Goal: Information Seeking & Learning: Find contact information

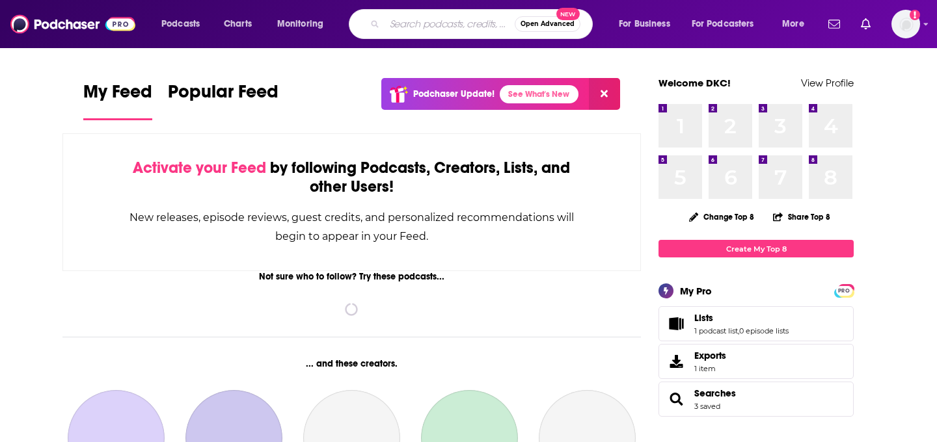
click at [418, 33] on input "Search podcasts, credits, & more..." at bounding box center [449, 24] width 130 height 21
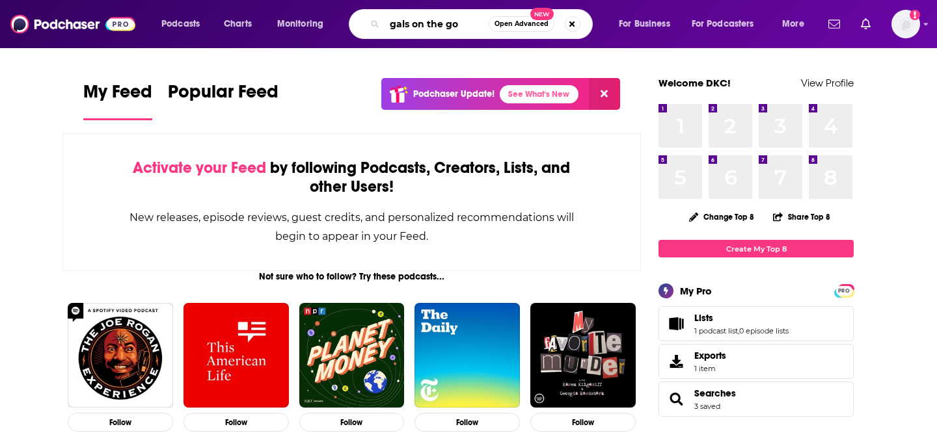
type input "gals on the go"
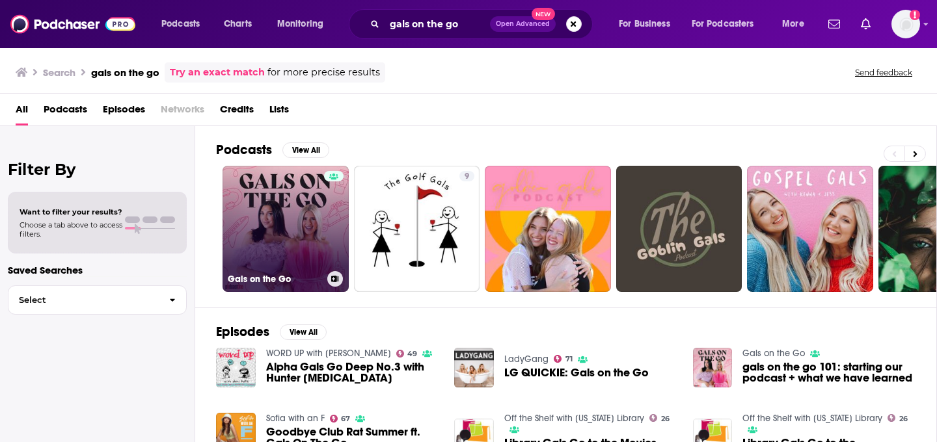
click at [270, 236] on link "Gals on the Go" at bounding box center [285, 229] width 126 height 126
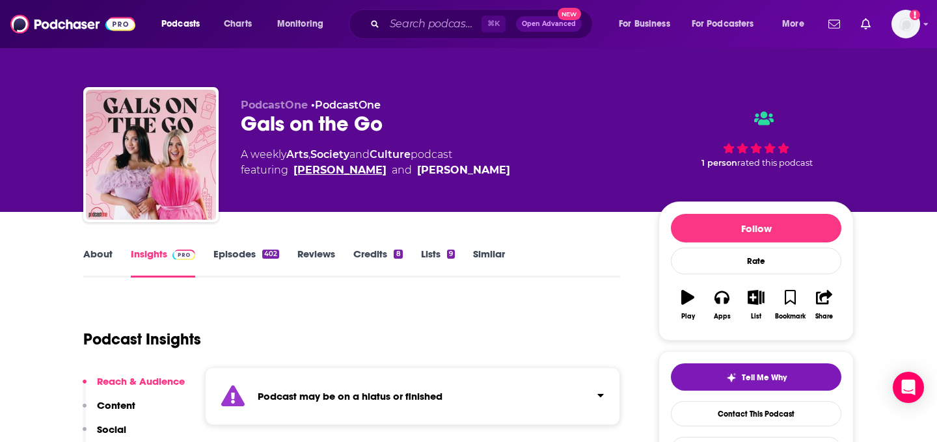
click at [316, 167] on link "Danielle Carolan" at bounding box center [339, 171] width 93 height 16
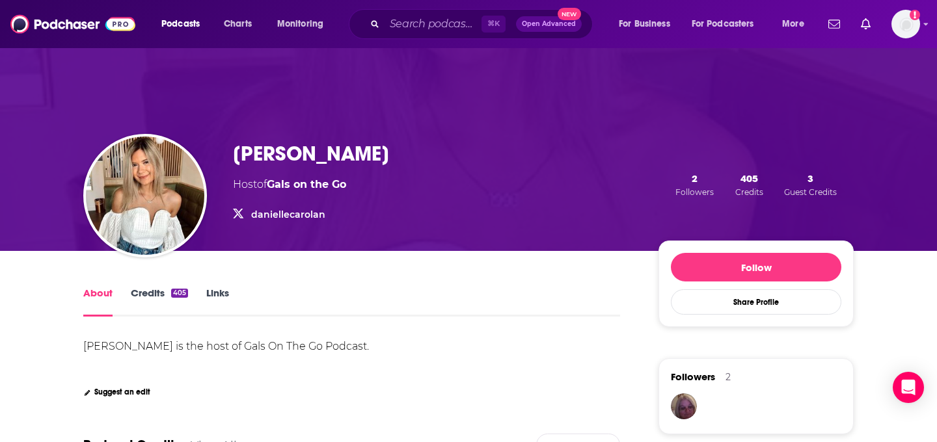
click at [272, 143] on h1 "Danielle Carolan" at bounding box center [311, 153] width 156 height 25
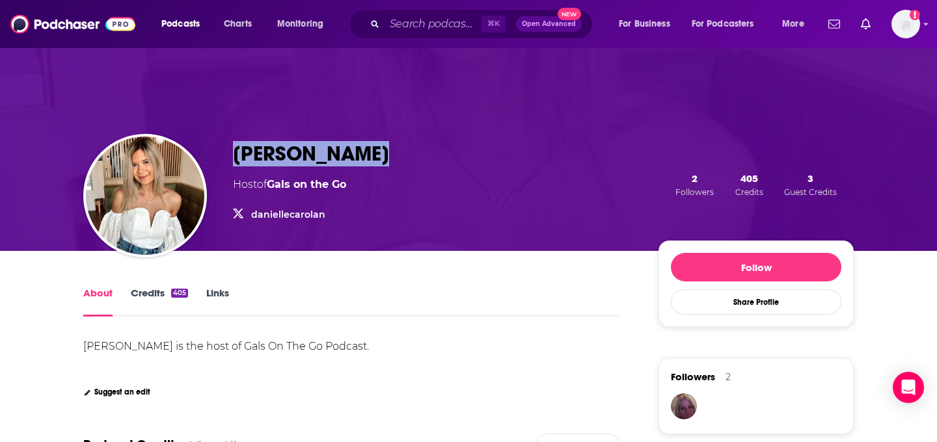
click at [272, 143] on h1 "Danielle Carolan" at bounding box center [311, 153] width 156 height 25
copy h1 "Danielle Carolan"
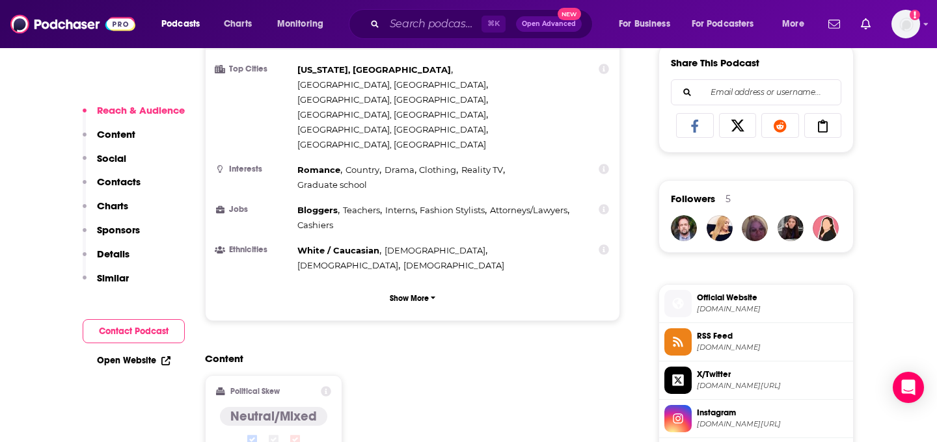
scroll to position [830, 0]
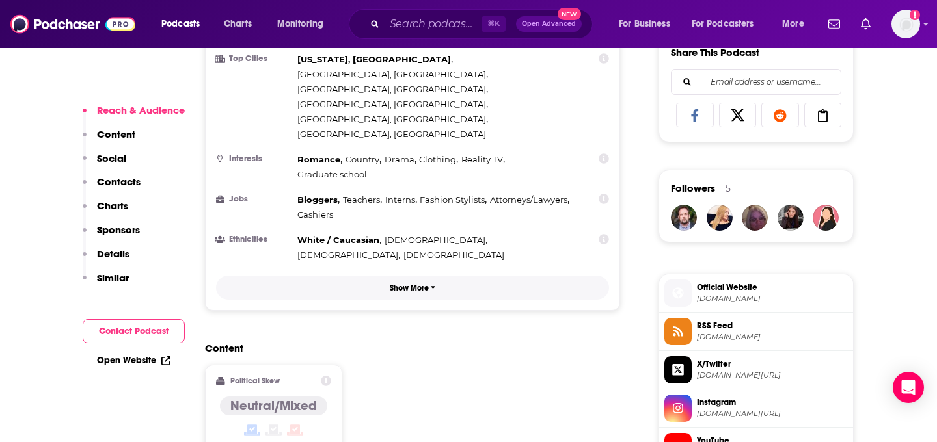
click at [412, 284] on p "Show More" at bounding box center [409, 288] width 39 height 9
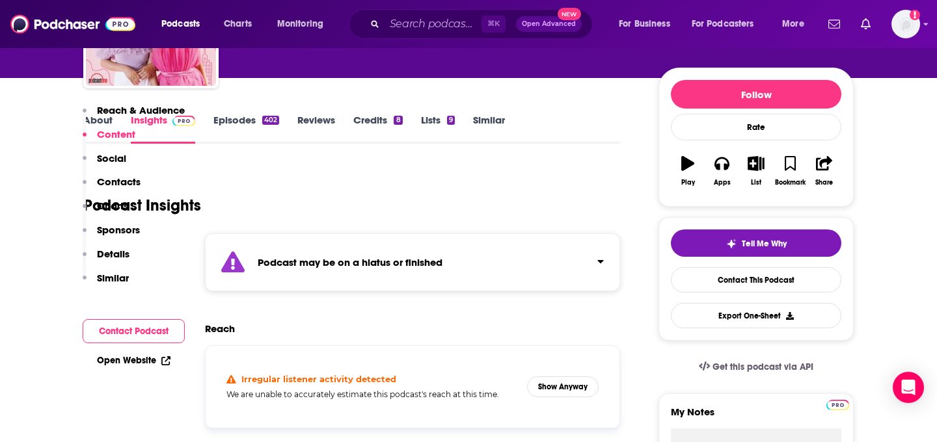
scroll to position [0, 0]
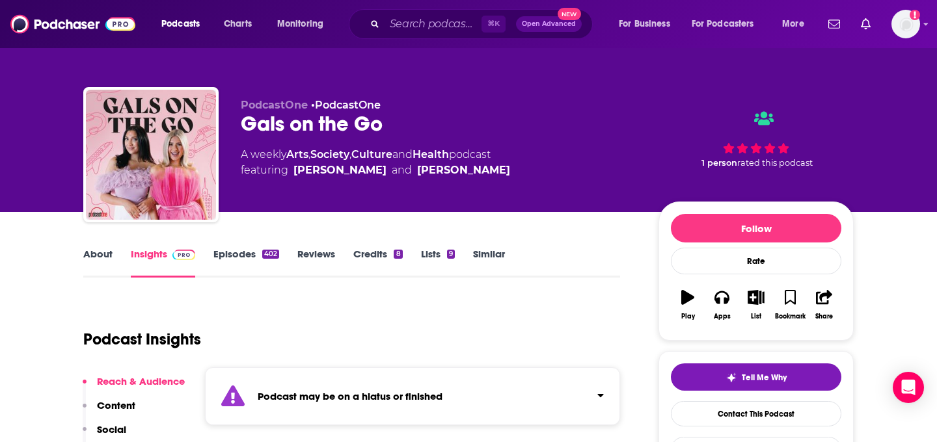
click at [384, 246] on div "About Insights Episodes 402 Reviews Credits 8 Lists 9 Similar" at bounding box center [351, 262] width 537 height 32
click at [369, 252] on link "Credits 8" at bounding box center [377, 263] width 49 height 30
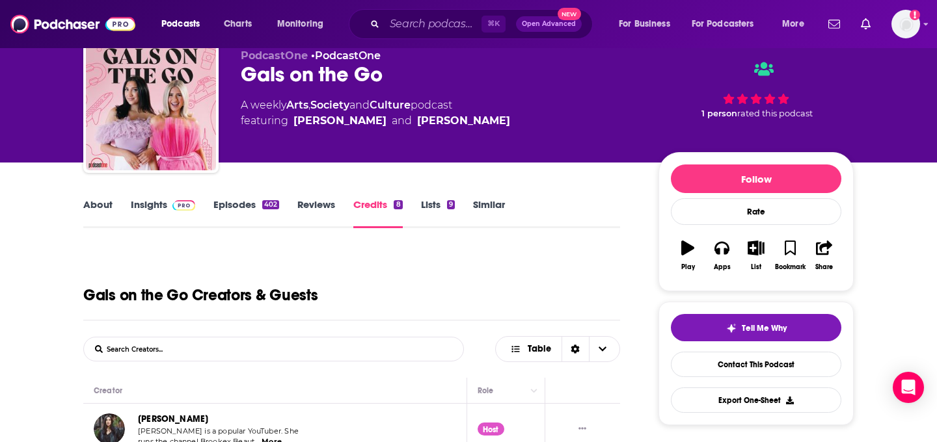
scroll to position [48, 0]
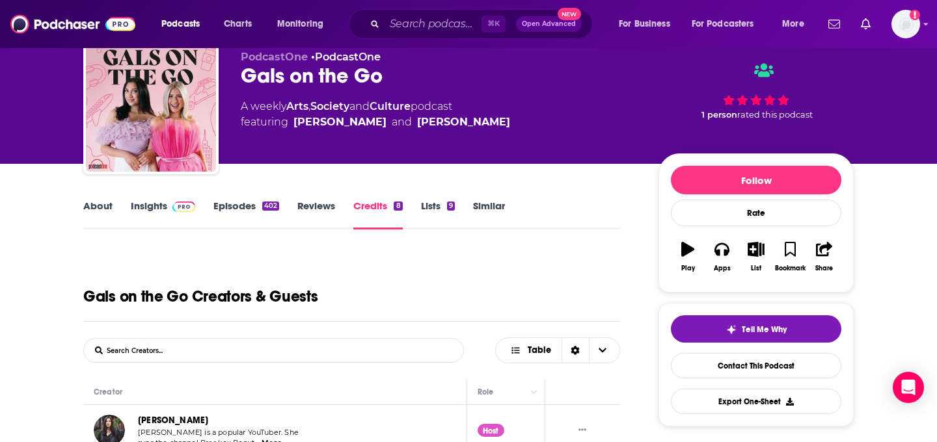
click at [442, 204] on link "Lists 9" at bounding box center [438, 215] width 34 height 30
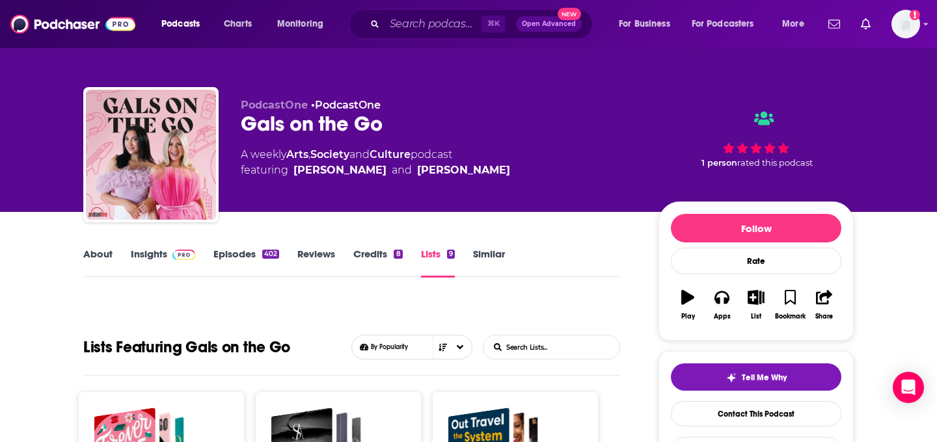
click at [137, 260] on link "Insights" at bounding box center [163, 263] width 64 height 30
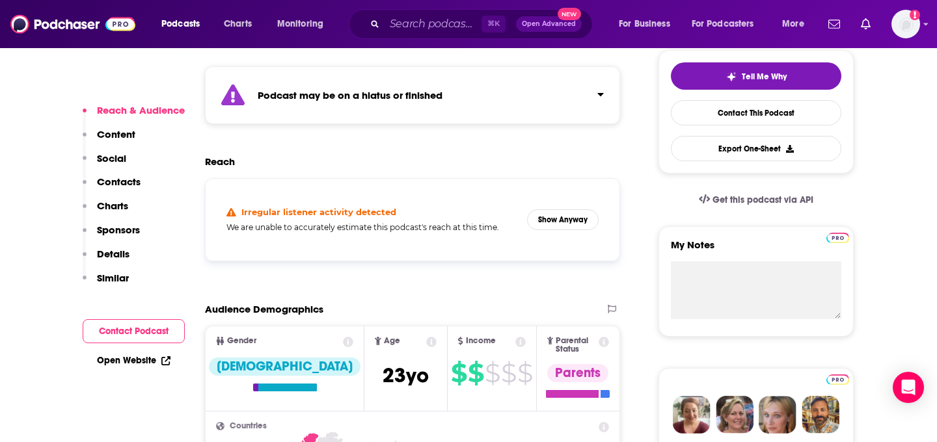
scroll to position [272, 0]
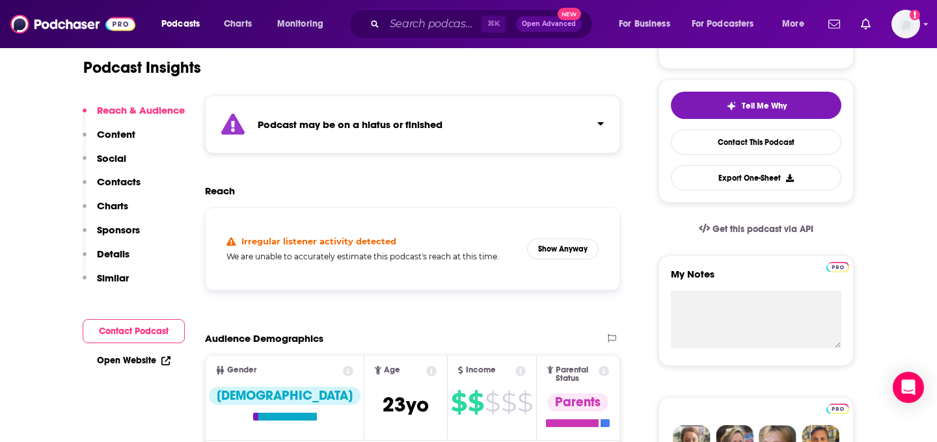
click at [123, 108] on p "Reach & Audience" at bounding box center [141, 110] width 88 height 12
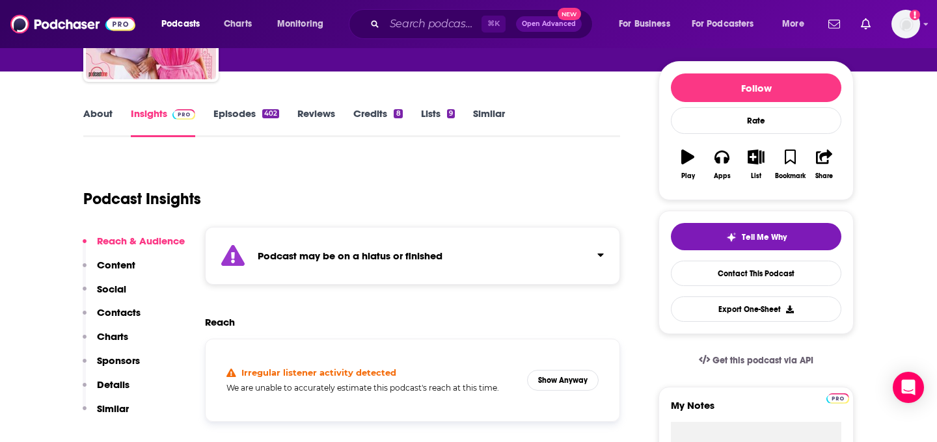
scroll to position [173, 0]
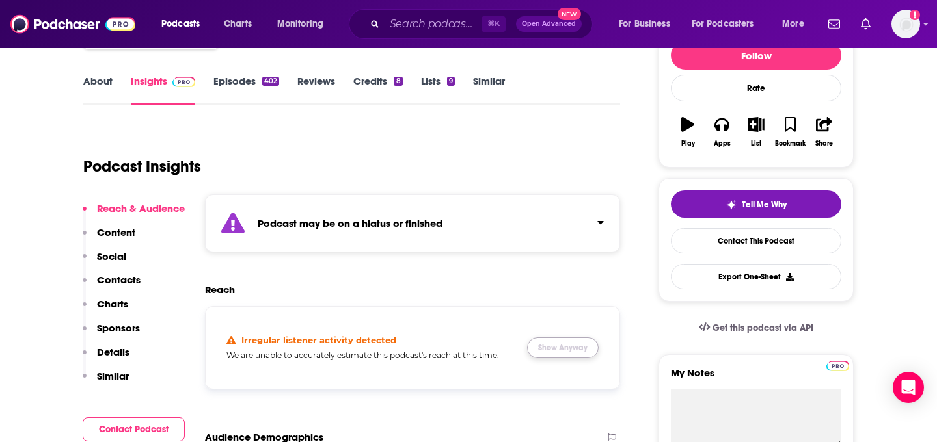
click at [550, 349] on button "Show Anyway" at bounding box center [563, 348] width 72 height 21
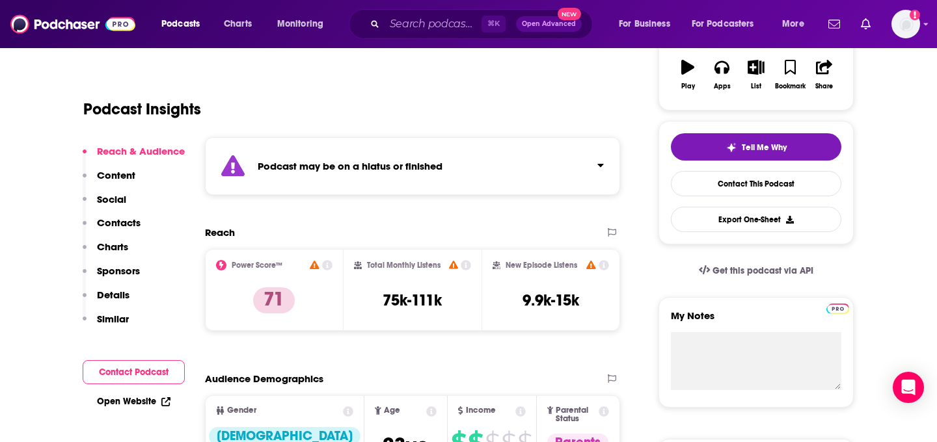
scroll to position [233, 0]
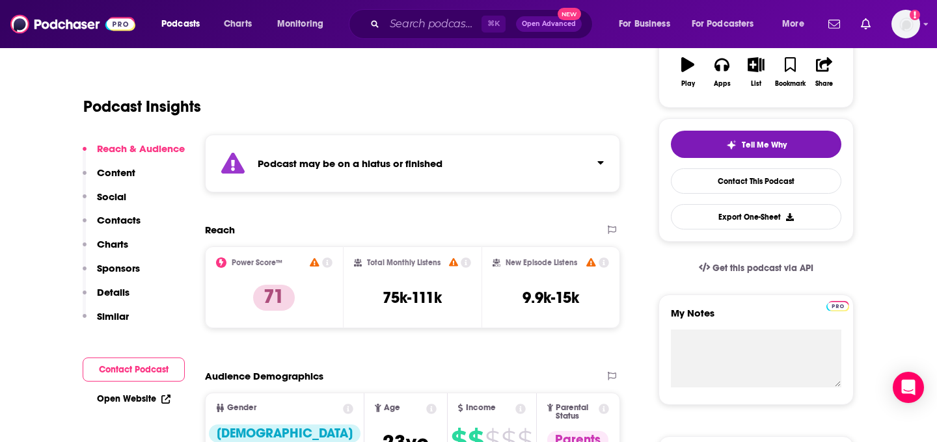
click at [135, 168] on div "Reach & Audience Content Social Contacts Charts Sponsors Details Similar" at bounding box center [134, 237] width 102 height 191
click at [119, 172] on p "Content" at bounding box center [116, 173] width 38 height 12
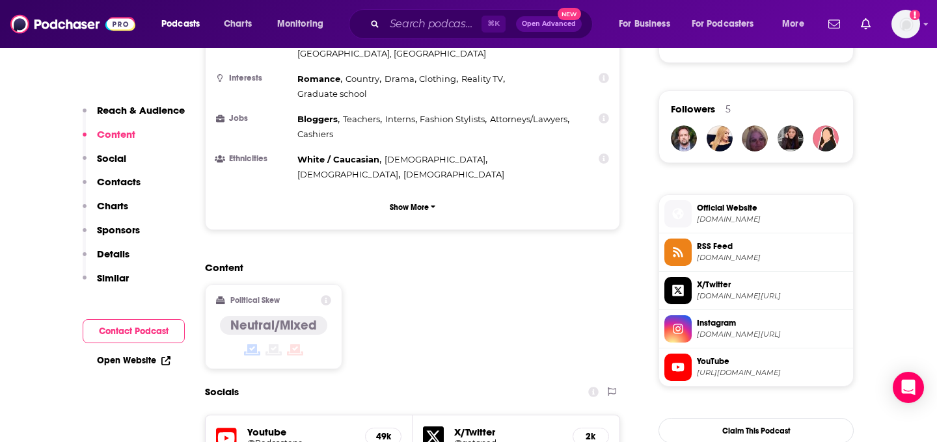
click at [118, 185] on p "Contacts" at bounding box center [119, 182] width 44 height 12
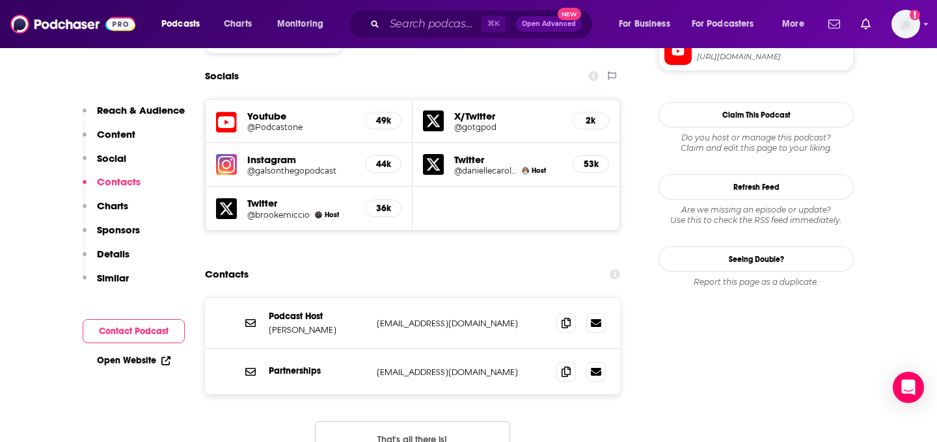
scroll to position [1229, 0]
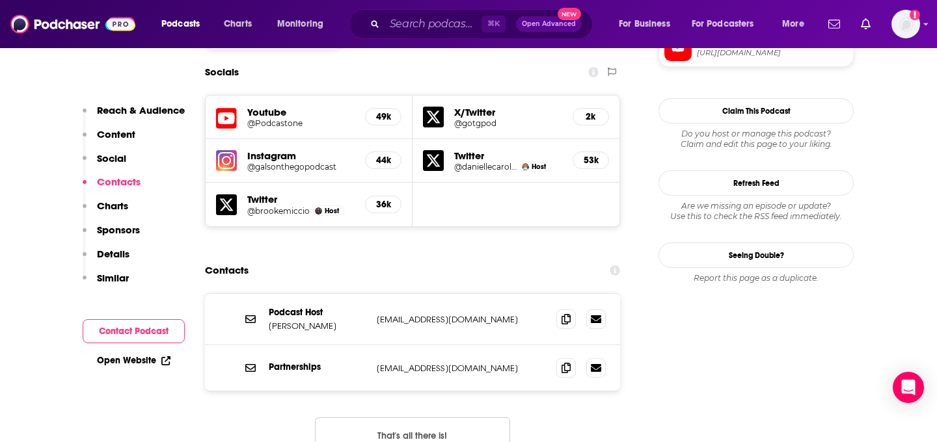
click at [241, 258] on h2 "Contacts" at bounding box center [227, 270] width 44 height 25
click at [131, 361] on link "Open Website" at bounding box center [133, 360] width 73 height 11
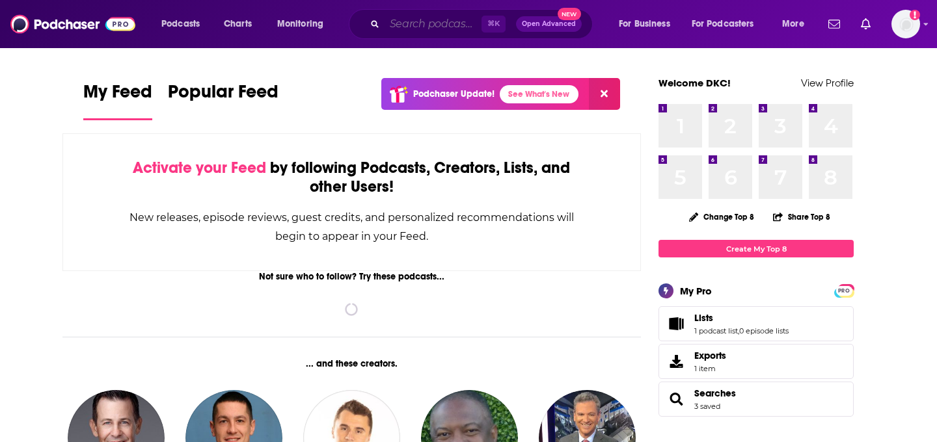
click at [407, 33] on input "Search podcasts, credits, & more..." at bounding box center [432, 24] width 97 height 21
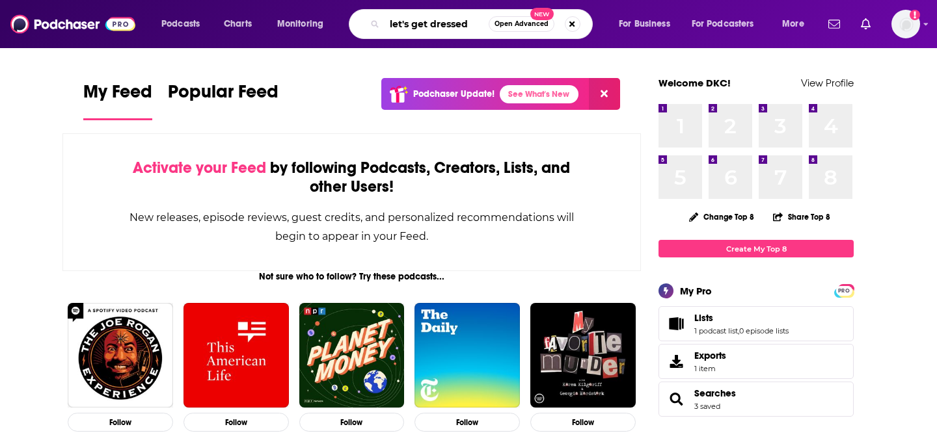
type input "let's get dressed"
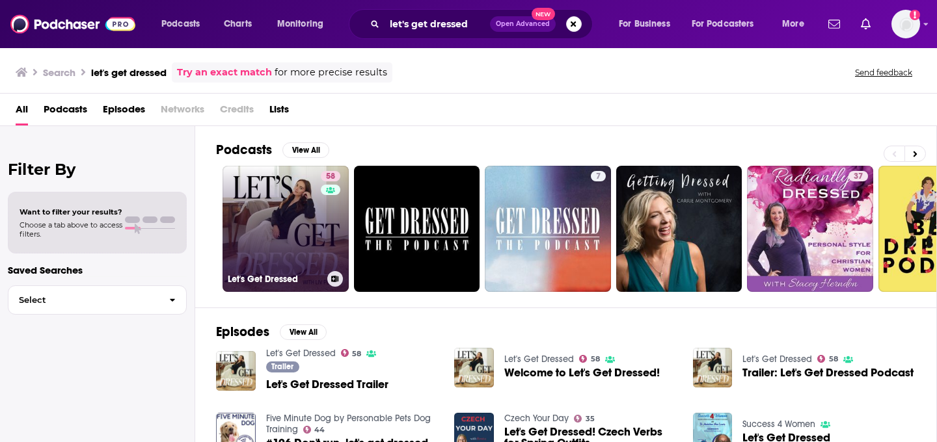
click at [289, 248] on link "58 Let's Get Dressed" at bounding box center [285, 229] width 126 height 126
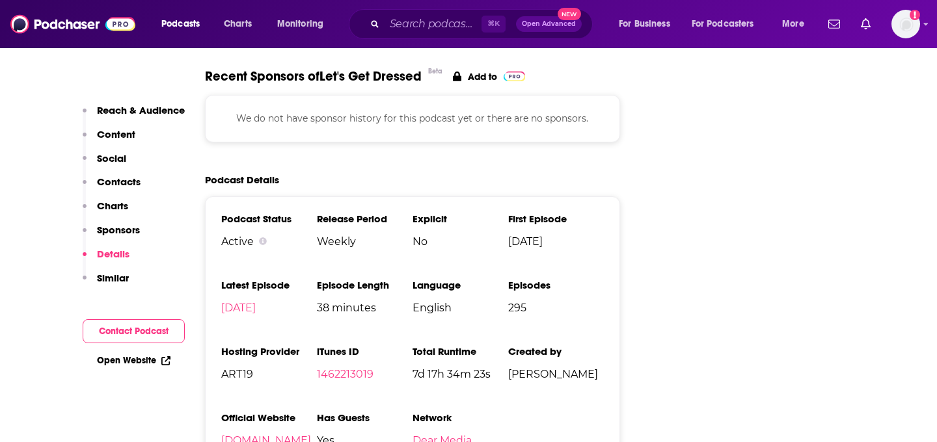
scroll to position [1754, 0]
click at [129, 181] on p "Contacts" at bounding box center [119, 182] width 44 height 12
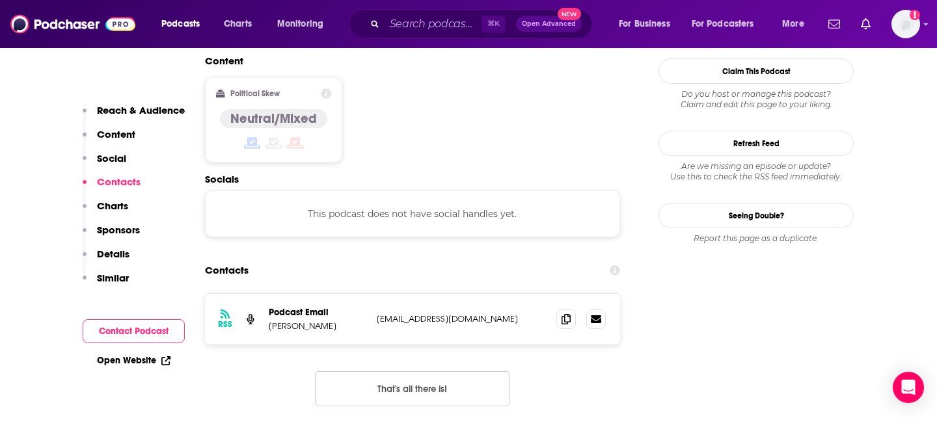
scroll to position [1047, 0]
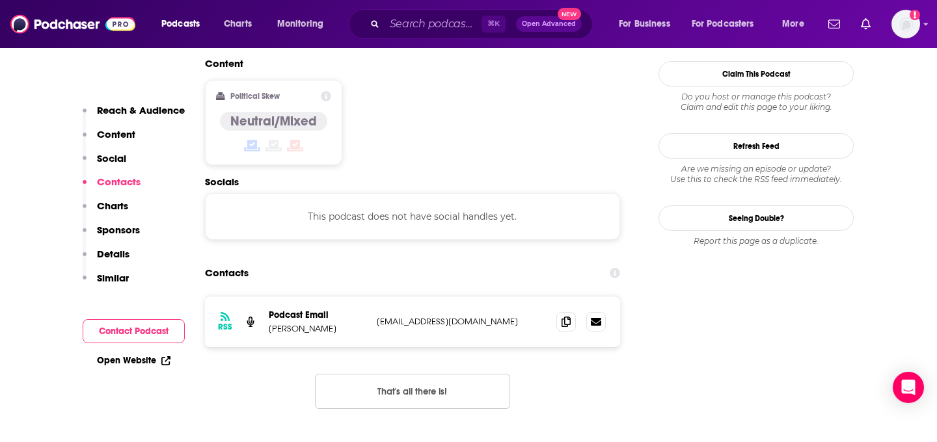
click at [129, 236] on button "Sponsors" at bounding box center [111, 236] width 57 height 24
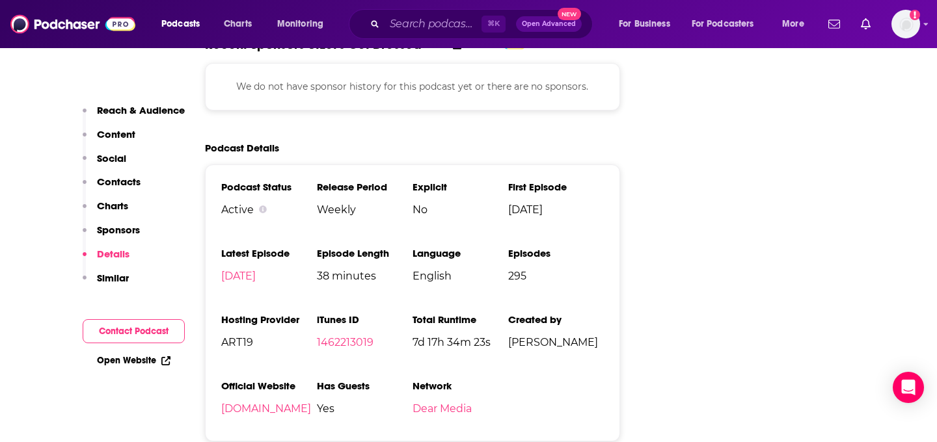
scroll to position [1788, 0]
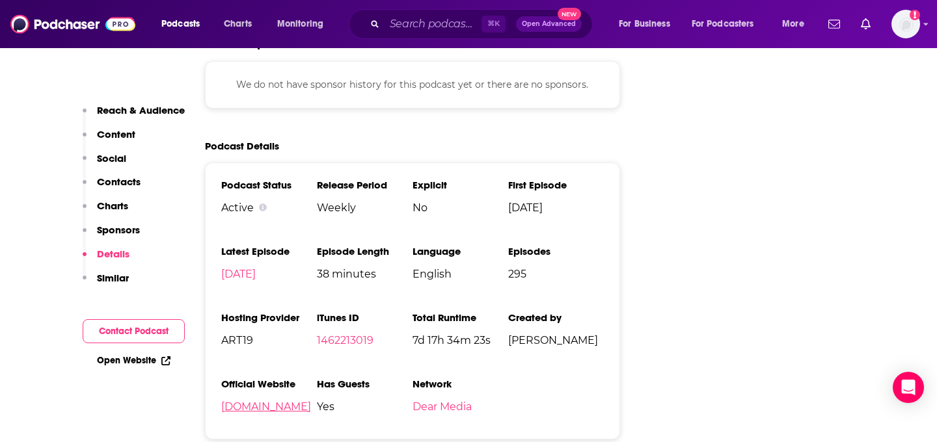
click at [242, 401] on link "[DOMAIN_NAME]" at bounding box center [266, 407] width 90 height 12
click at [451, 401] on link "Dear Media" at bounding box center [441, 407] width 59 height 12
